Goal: Transaction & Acquisition: Purchase product/service

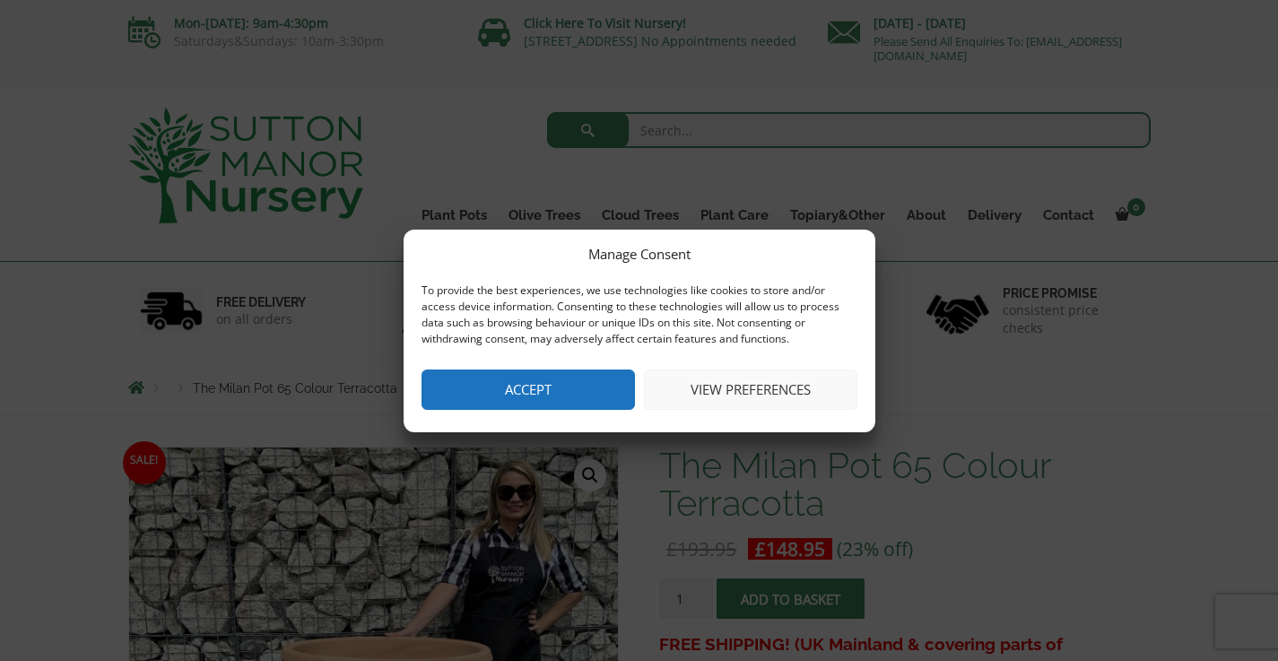
click at [478, 396] on button "Accept" at bounding box center [527, 389] width 213 height 40
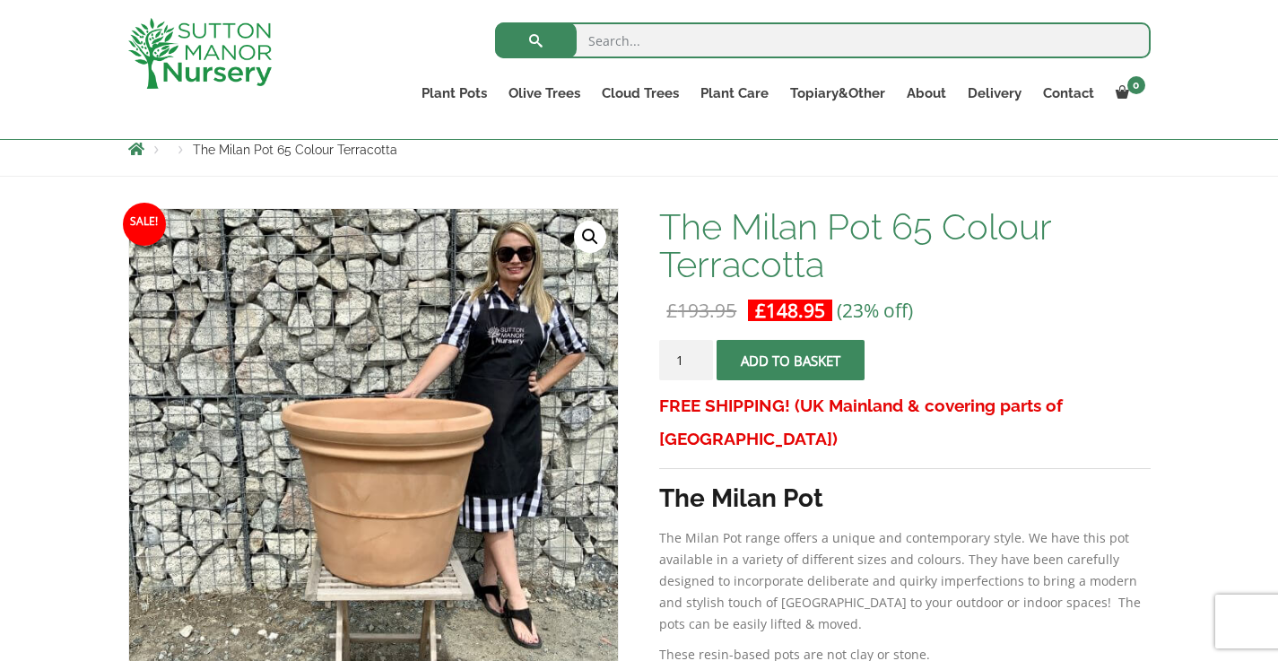
scroll to position [238, 0]
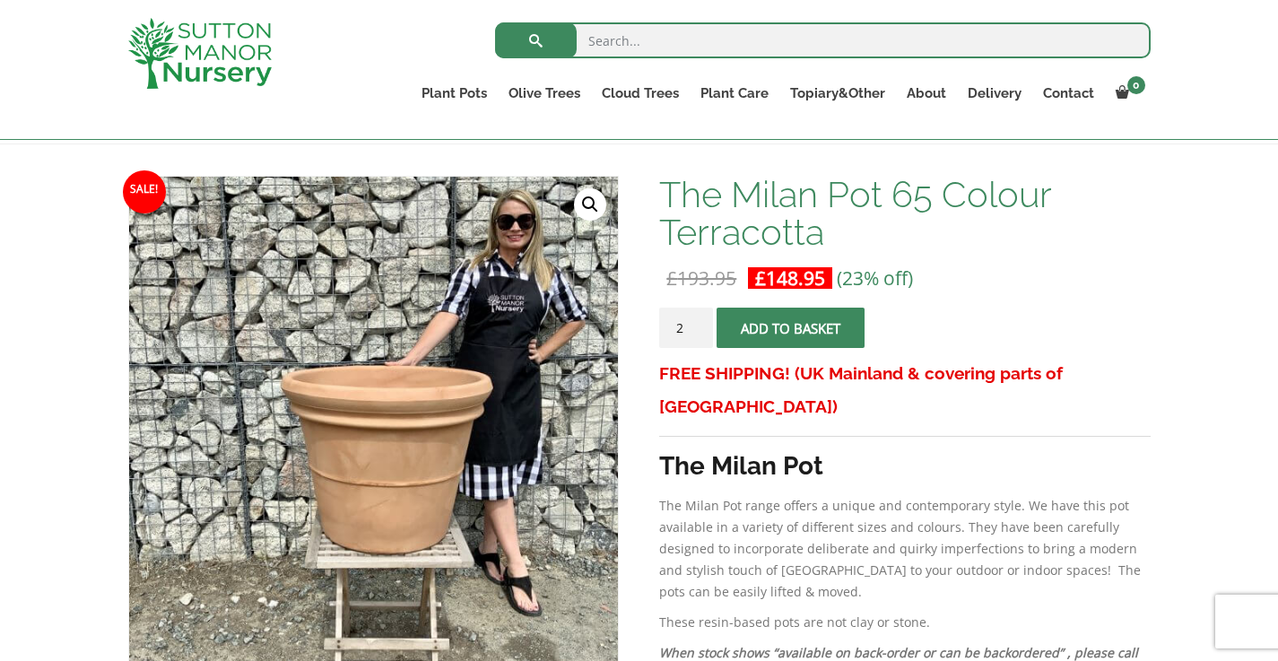
click at [699, 325] on input "2" at bounding box center [686, 328] width 54 height 40
type input "1"
click at [699, 333] on input "1" at bounding box center [686, 328] width 54 height 40
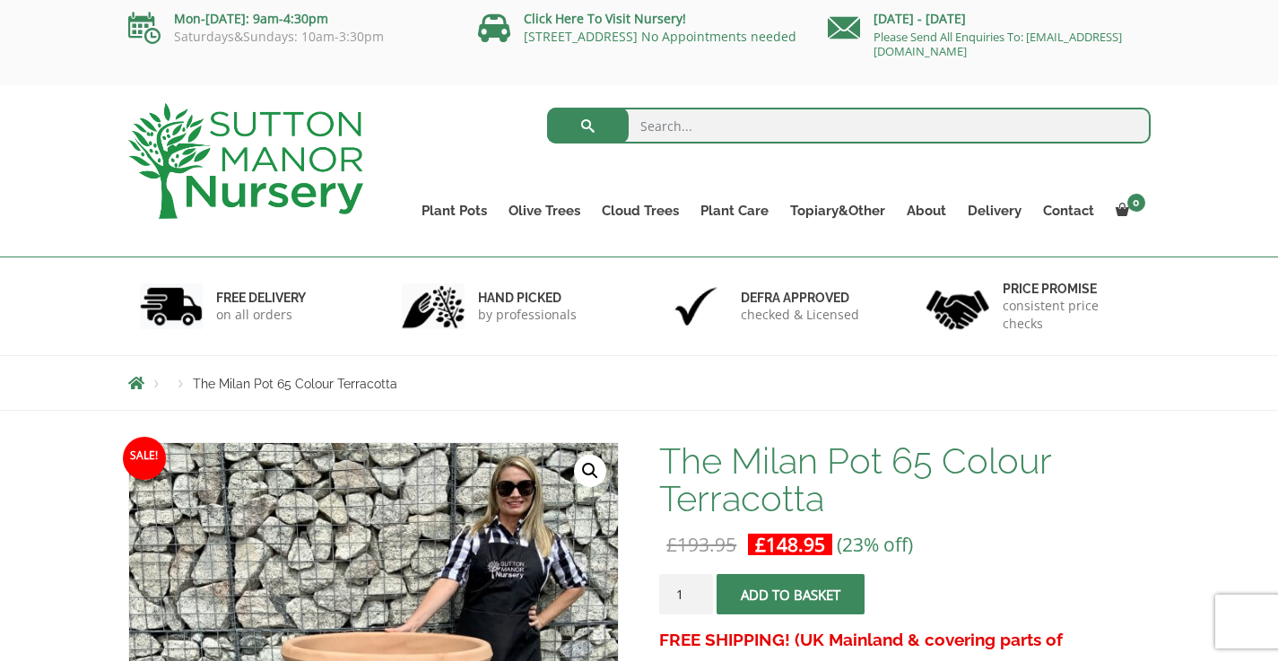
scroll to position [0, 0]
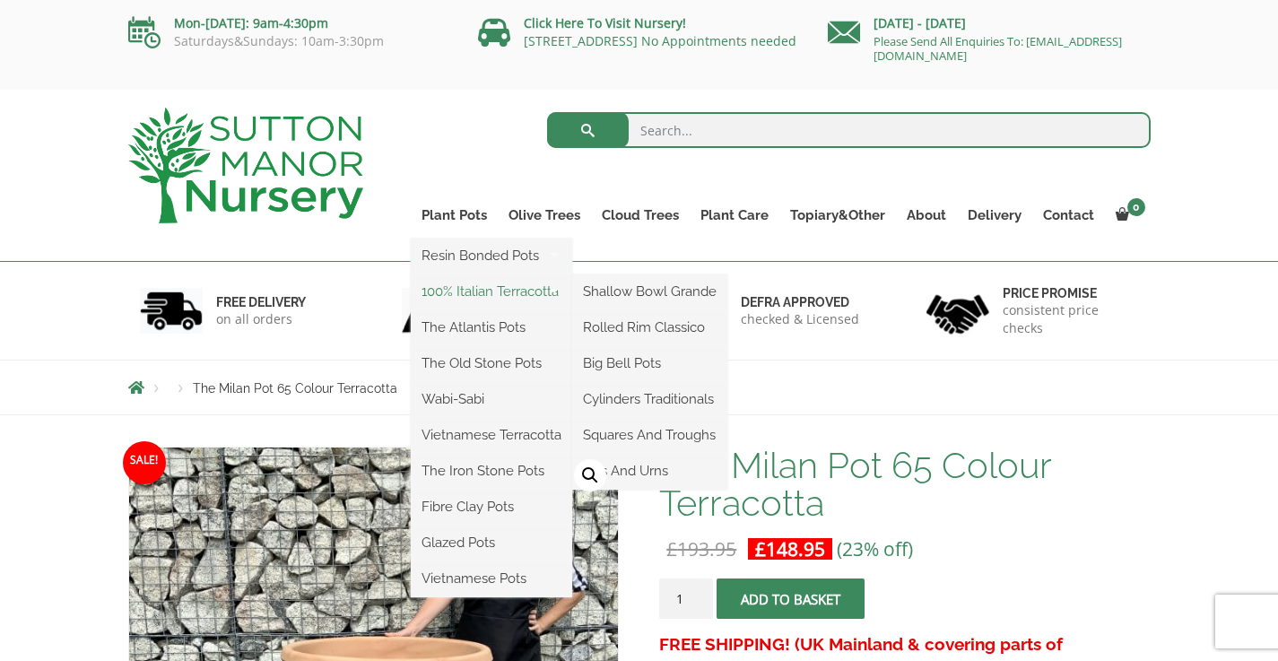
click at [464, 295] on link "100% Italian Terracotta" at bounding box center [491, 291] width 161 height 27
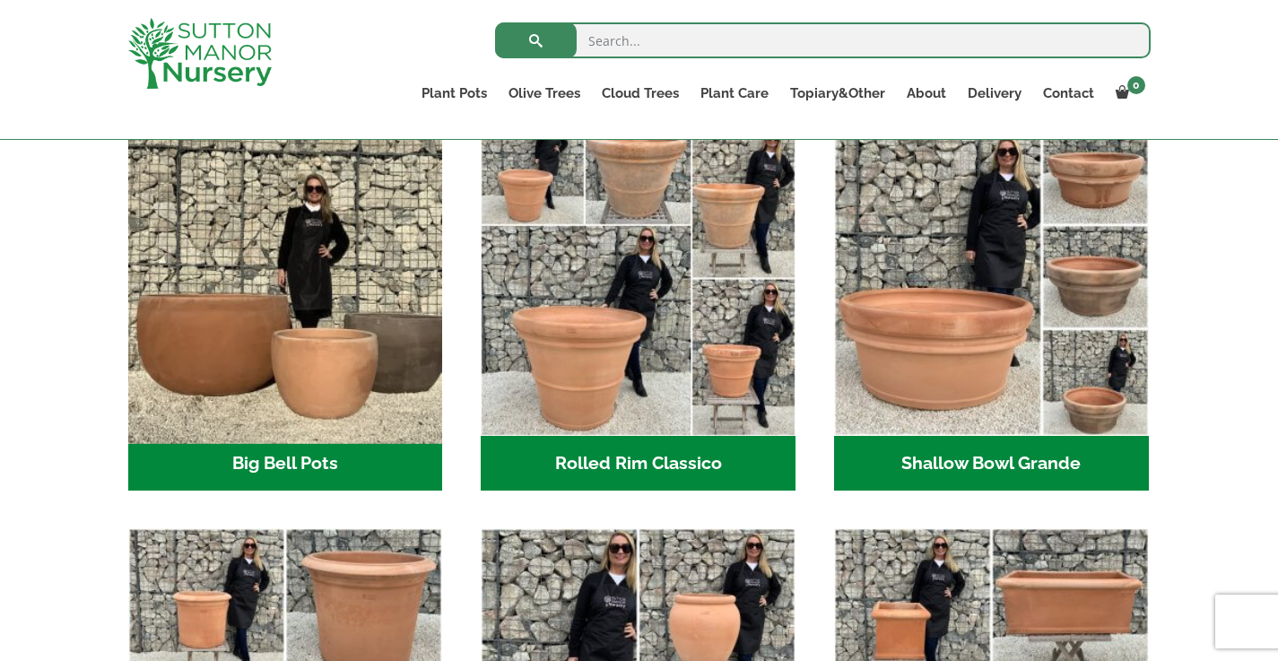
scroll to position [567, 0]
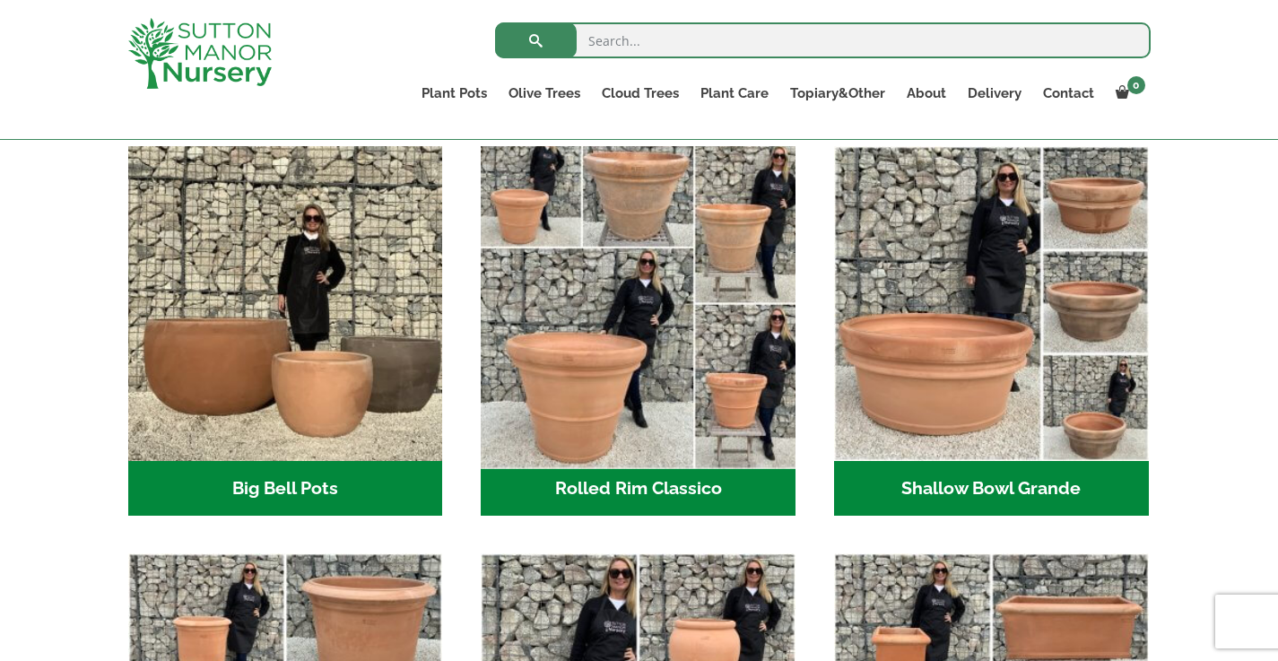
click at [625, 366] on img "Visit product category Rolled Rim Classico" at bounding box center [638, 303] width 330 height 330
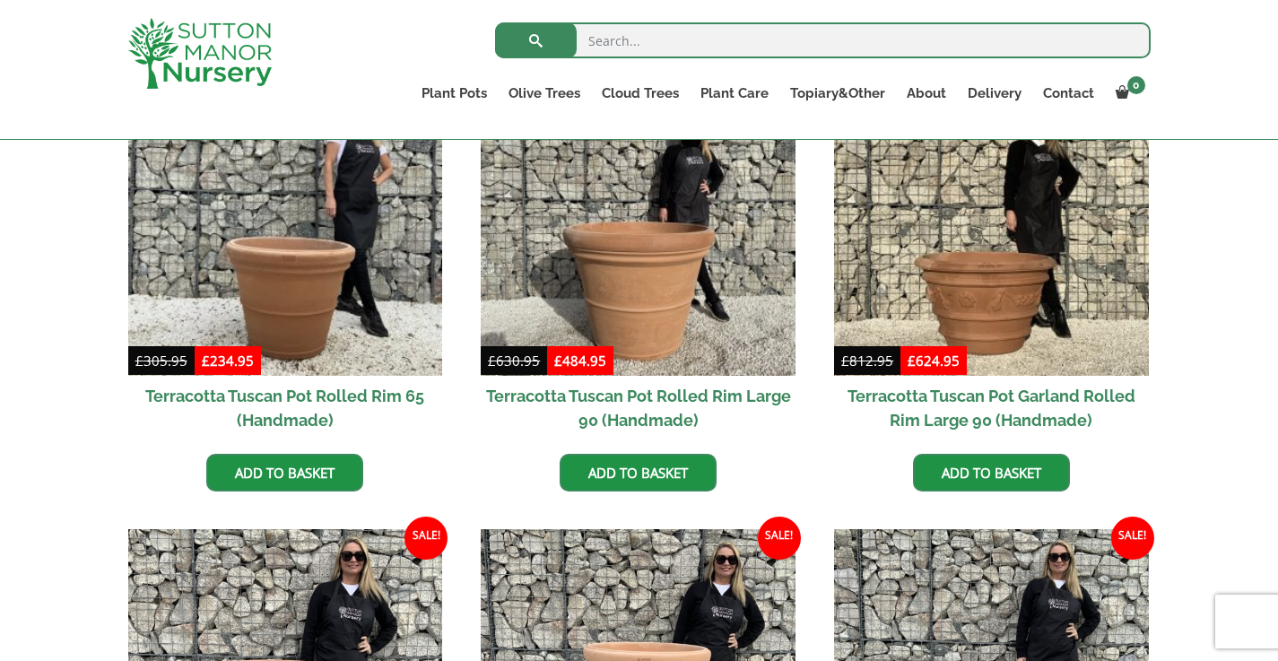
scroll to position [1241, 0]
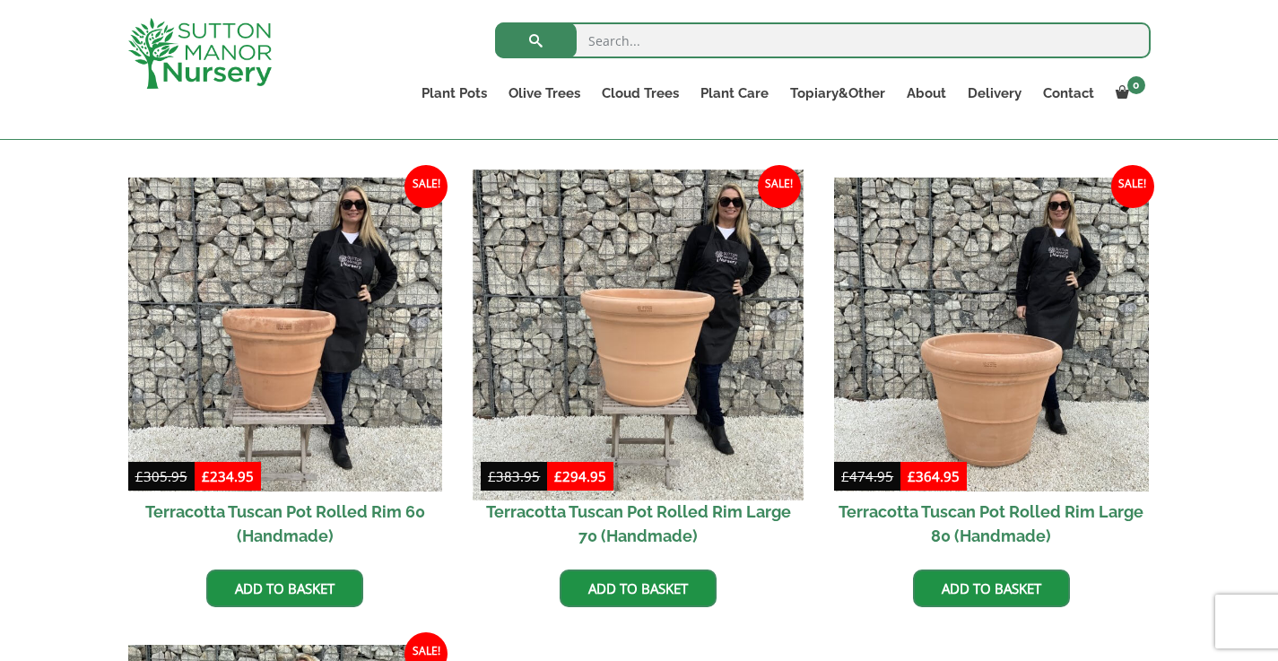
click at [622, 360] on img at bounding box center [638, 334] width 330 height 330
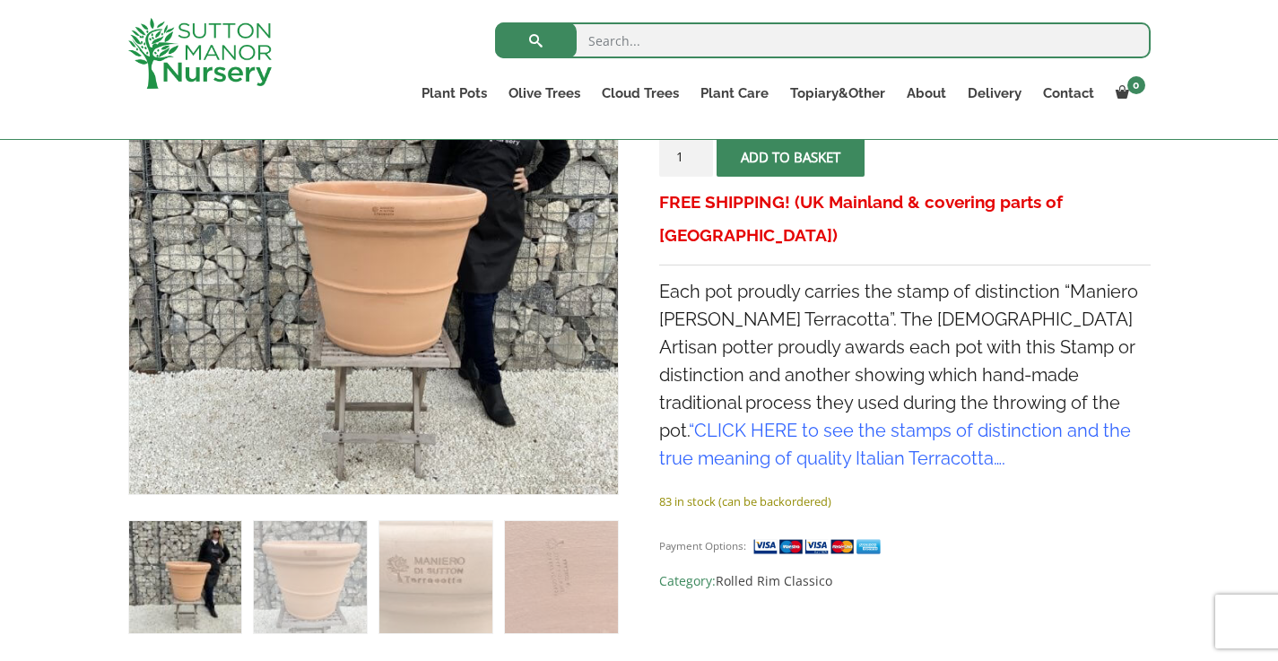
scroll to position [388, 0]
